Goal: Task Accomplishment & Management: Use online tool/utility

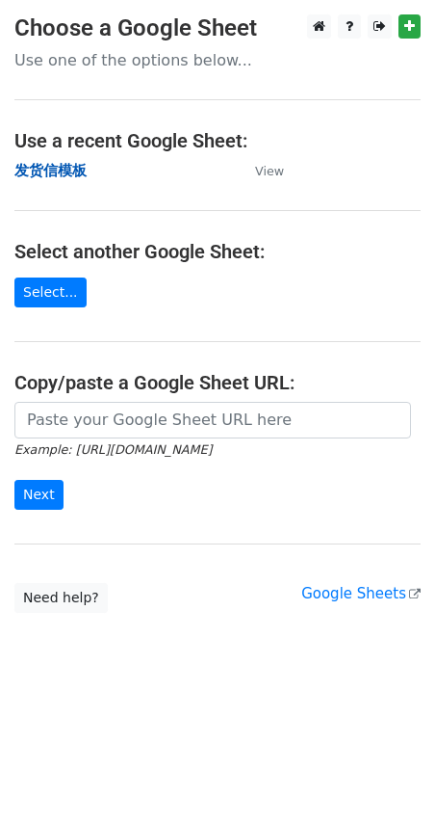
click at [45, 167] on strong "发货信模板" at bounding box center [50, 170] width 72 height 17
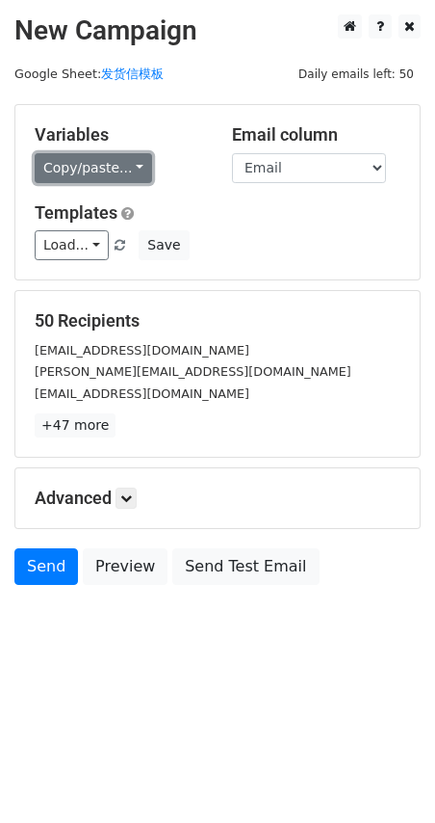
click at [86, 171] on link "Copy/paste..." at bounding box center [94, 168] width 118 height 30
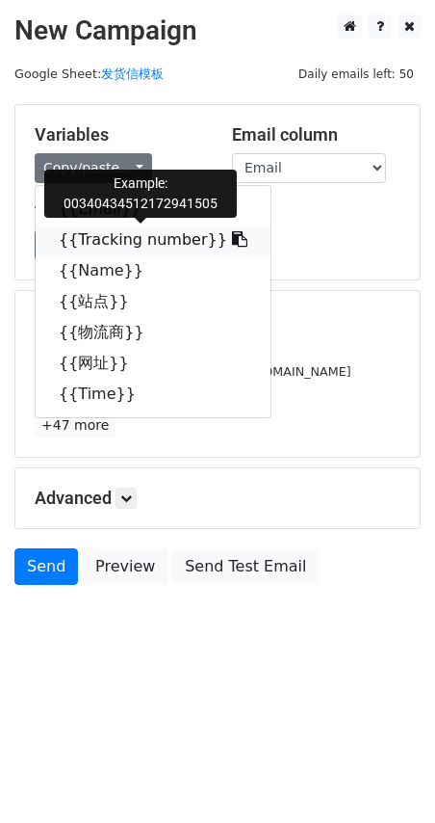
click at [130, 246] on link "{{Tracking number}}" at bounding box center [153, 239] width 235 height 31
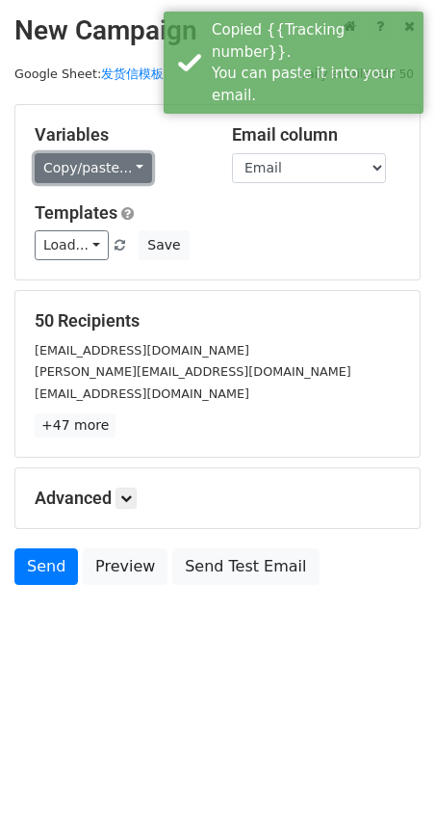
click at [45, 176] on link "Copy/paste..." at bounding box center [94, 168] width 118 height 30
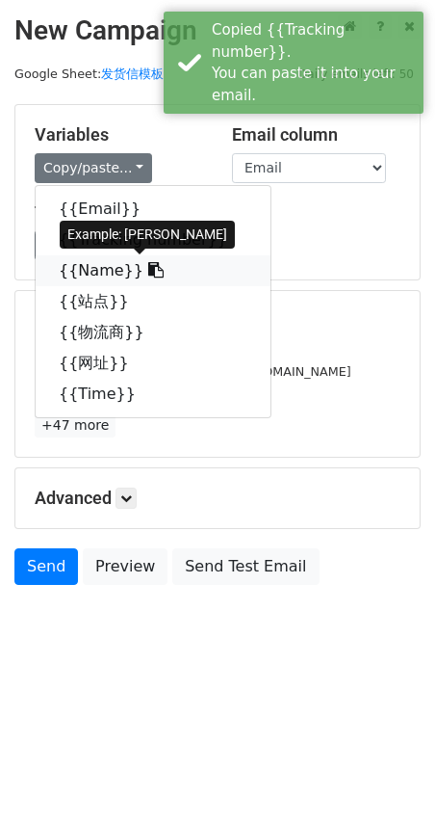
click at [99, 270] on link "{{Name}}" at bounding box center [153, 270] width 235 height 31
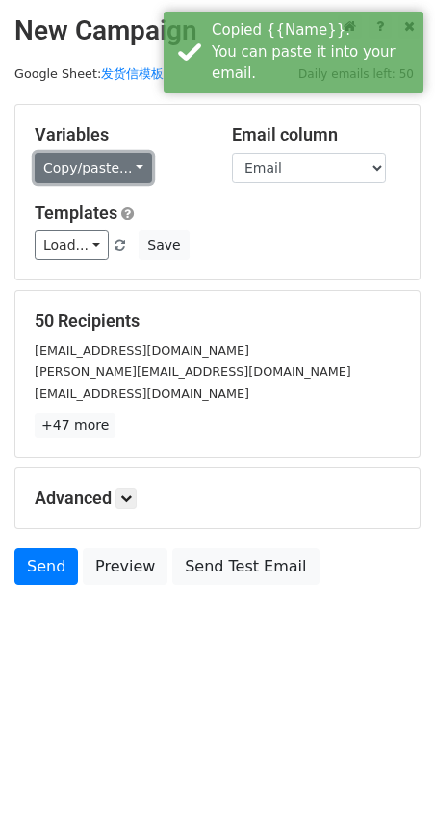
click at [60, 179] on link "Copy/paste..." at bounding box center [94, 168] width 118 height 30
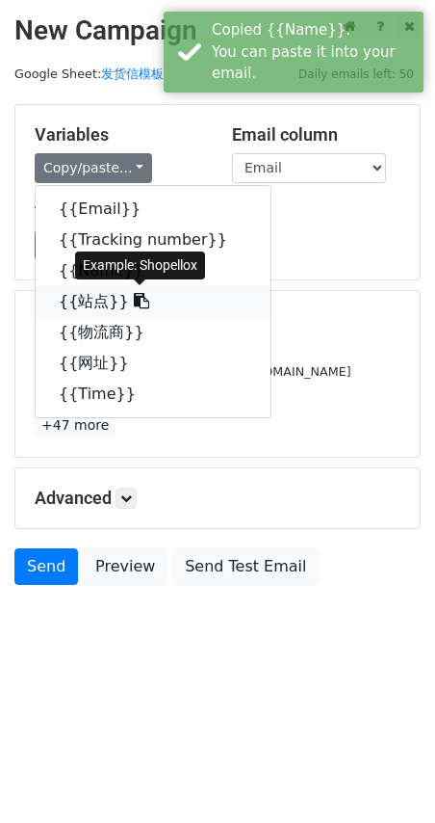
click at [94, 300] on link "{{站点}}" at bounding box center [153, 301] width 235 height 31
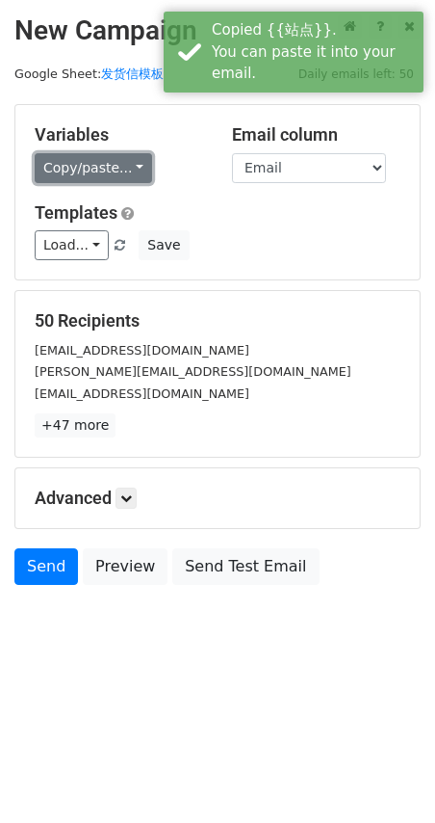
click at [92, 160] on link "Copy/paste..." at bounding box center [94, 168] width 118 height 30
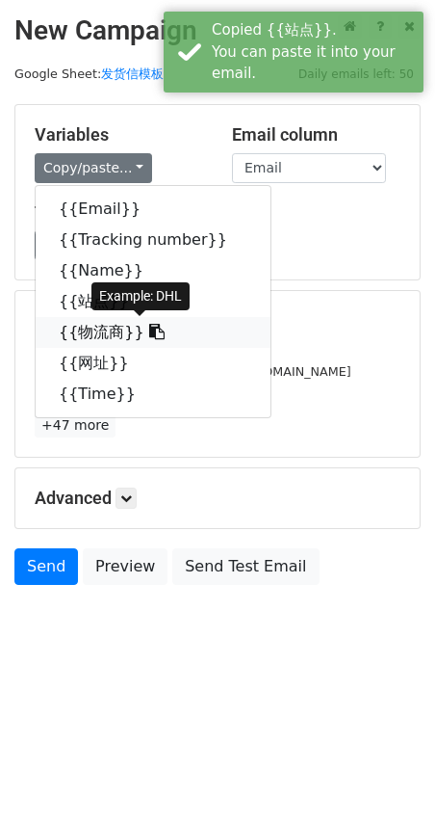
click at [95, 330] on link "{{物流商}}" at bounding box center [153, 332] width 235 height 31
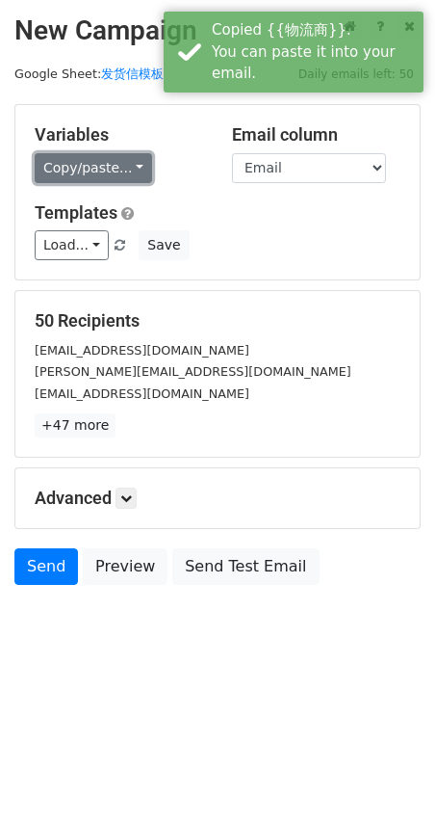
click at [74, 177] on link "Copy/paste..." at bounding box center [94, 168] width 118 height 30
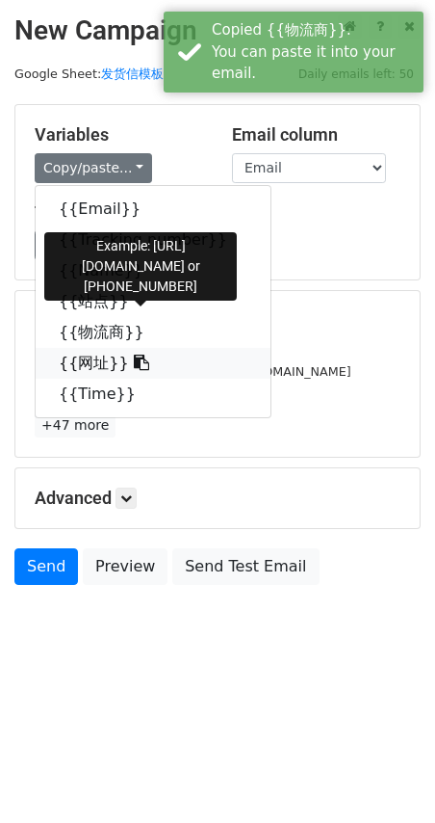
click at [94, 369] on link "{{网址}}" at bounding box center [153, 363] width 235 height 31
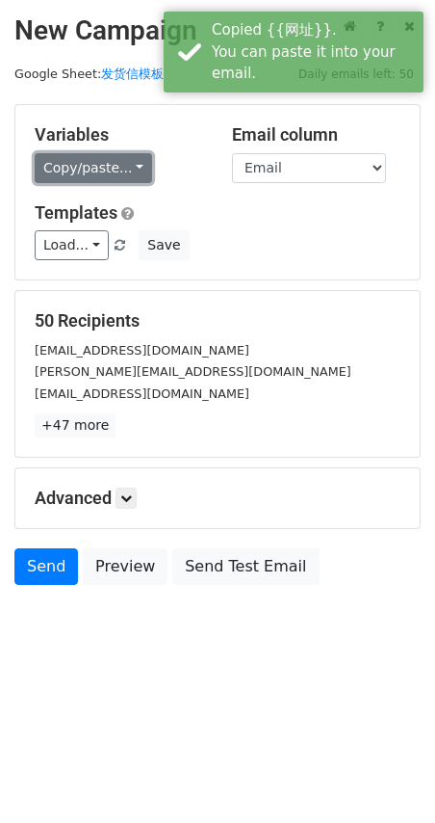
click at [61, 173] on link "Copy/paste..." at bounding box center [94, 168] width 118 height 30
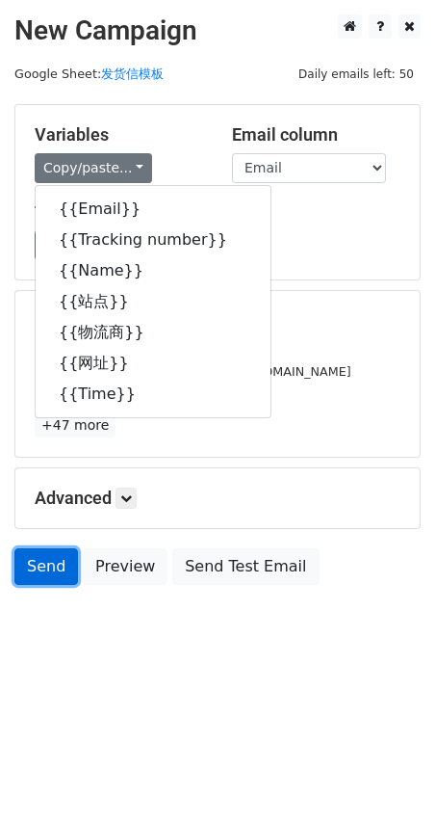
click at [35, 569] on link "Send" at bounding box center [46, 566] width 64 height 37
